Goal: Task Accomplishment & Management: Complete application form

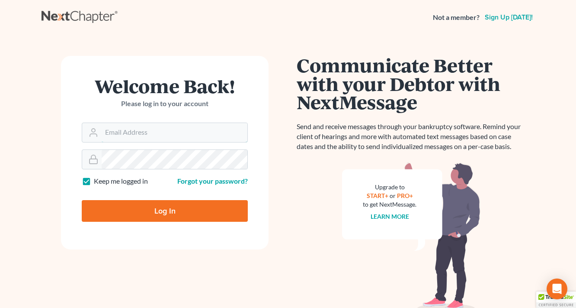
type input "[EMAIL_ADDRESS][DOMAIN_NAME]"
click at [178, 211] on input "Log In" at bounding box center [165, 211] width 166 height 22
type input "Thinking..."
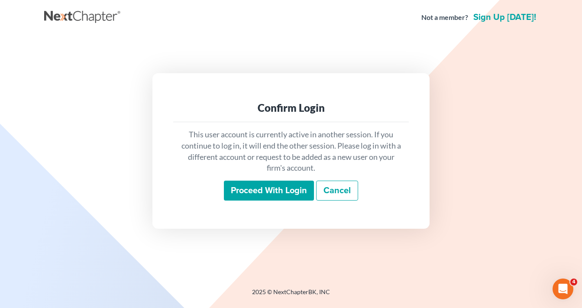
click at [267, 196] on input "Proceed with login" at bounding box center [269, 190] width 90 height 20
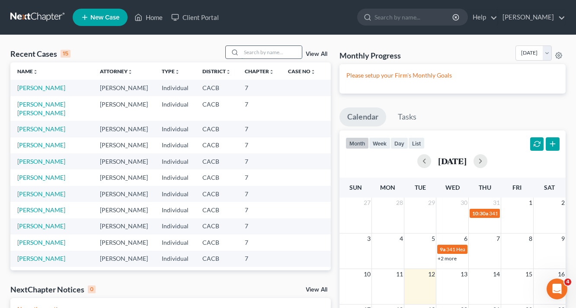
click at [251, 53] on input "search" at bounding box center [271, 52] width 61 height 13
type input "Gill"
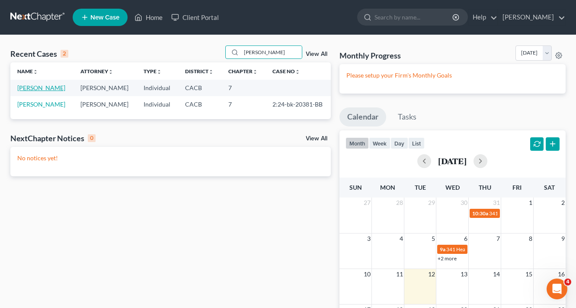
click at [42, 90] on link "Gill, Carmen" at bounding box center [41, 87] width 48 height 7
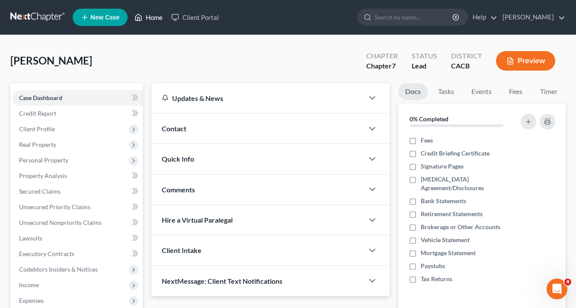
click at [154, 16] on link "Home" at bounding box center [148, 18] width 37 height 16
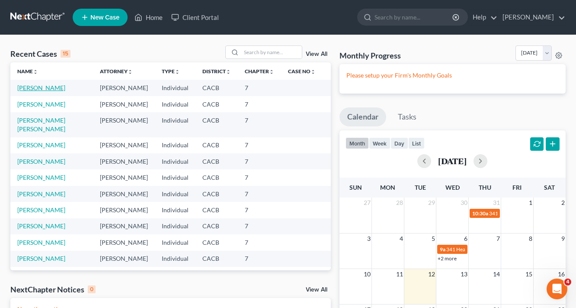
click at [46, 88] on link "Gill, Carmen" at bounding box center [41, 87] width 48 height 7
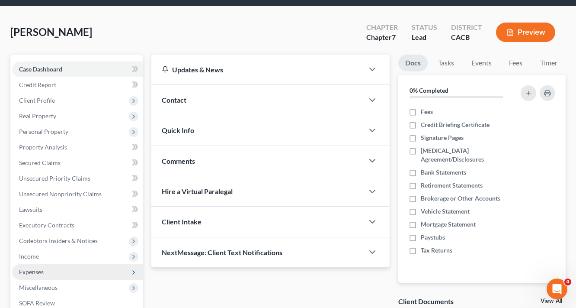
scroll to position [69, 0]
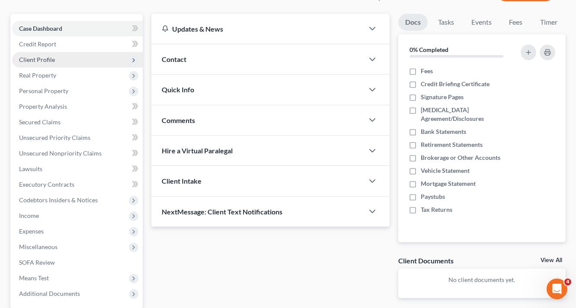
click at [48, 62] on span "Client Profile" at bounding box center [37, 59] width 36 height 7
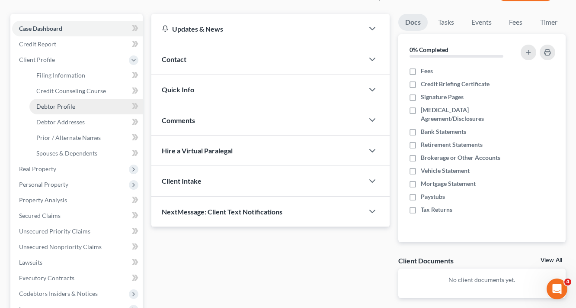
click at [71, 105] on span "Debtor Profile" at bounding box center [55, 106] width 39 height 7
select select "0"
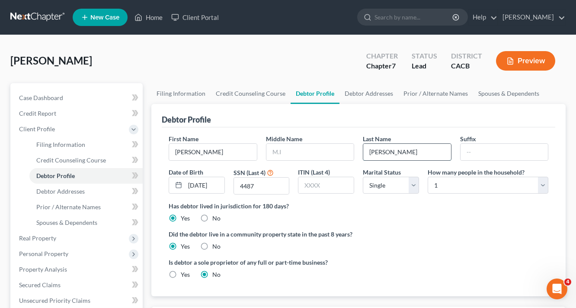
click at [398, 152] on input "Gill" at bounding box center [407, 152] width 88 height 16
type input "Gil"
click at [431, 248] on div "Did the debtor live in a community property state in the past 8 years? Yes No" at bounding box center [359, 239] width 380 height 21
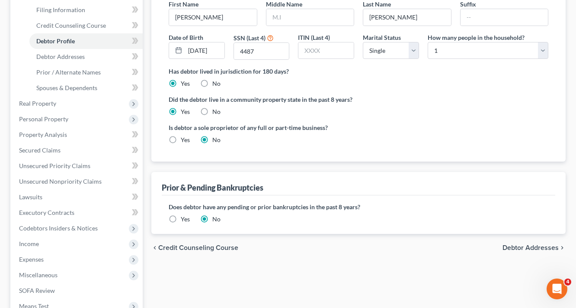
scroll to position [138, 0]
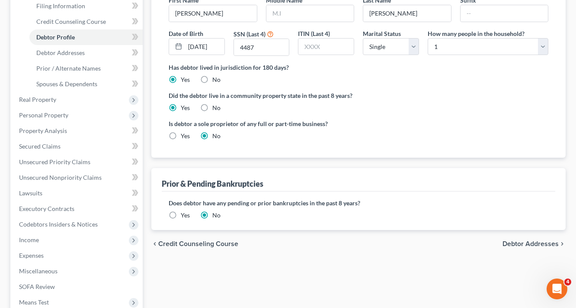
click at [530, 238] on div "chevron_left Credit Counseling Course Debtor Addresses chevron_right" at bounding box center [358, 244] width 415 height 28
click at [532, 245] on span "Debtor Addresses" at bounding box center [531, 243] width 56 height 7
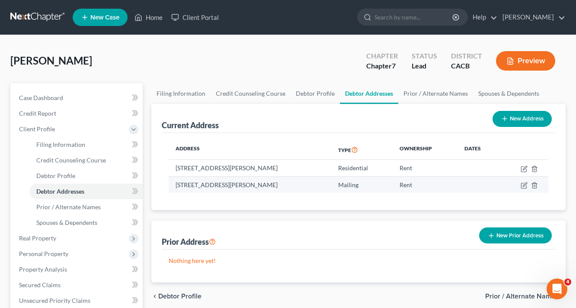
drag, startPoint x: 177, startPoint y: 183, endPoint x: 320, endPoint y: 187, distance: 143.7
click at [323, 187] on td "13157 Mindanao Way #67, Marina Del Rey, CA 90292" at bounding box center [250, 184] width 163 height 16
copy td "13157 Mindanao Way #67, Marina Del Rey, CA 90292"
